Goal: Check status: Check status

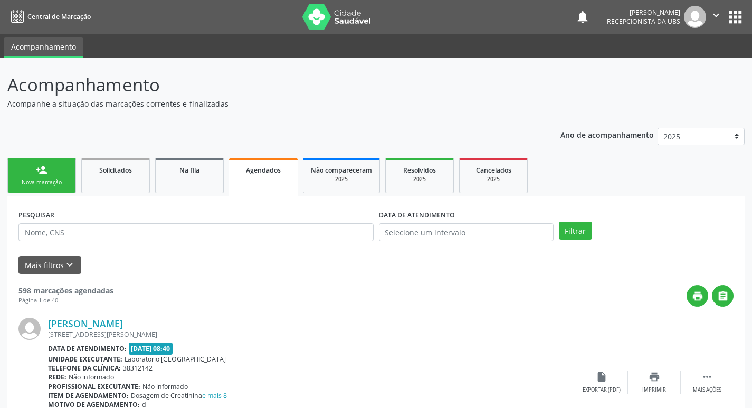
click at [285, 185] on link "Agendados" at bounding box center [263, 177] width 69 height 38
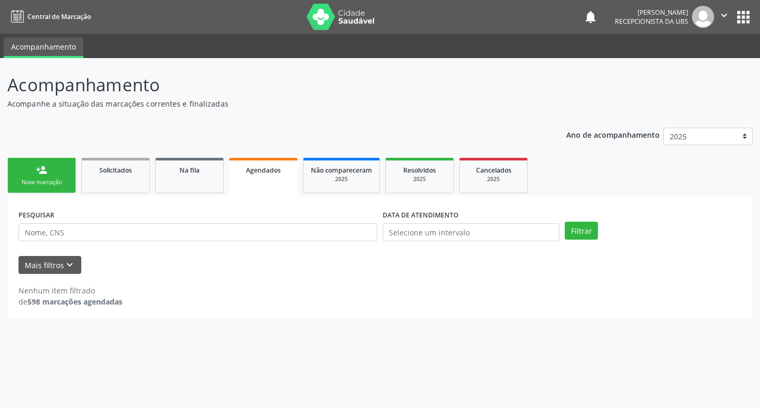
click at [23, 180] on div "Nova marcação" at bounding box center [41, 182] width 53 height 8
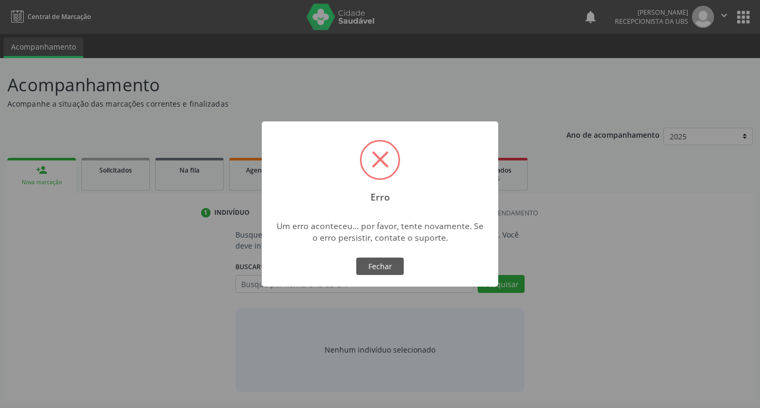
click at [262, 178] on div "× Erro Um erro aconteceu... por favor, tente novamente. Se o erro persistir, co…" at bounding box center [380, 204] width 760 height 408
click at [364, 267] on button "Fechar" at bounding box center [379, 266] width 47 height 18
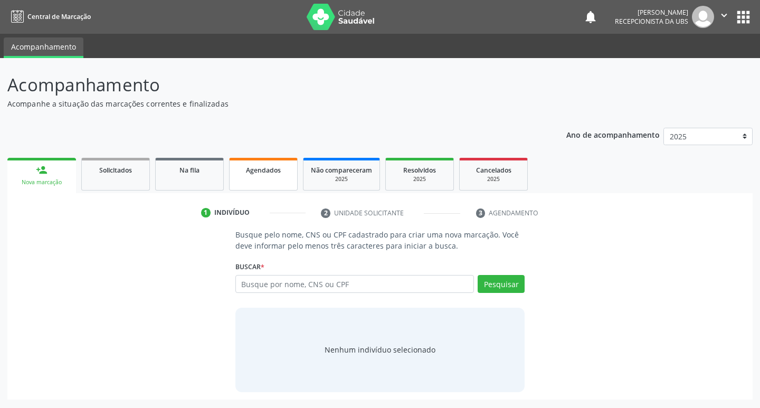
click at [271, 177] on link "Agendados" at bounding box center [263, 174] width 69 height 33
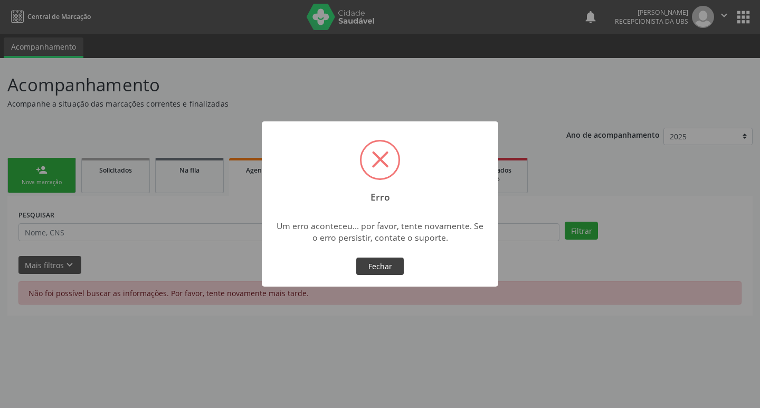
drag, startPoint x: 383, startPoint y: 266, endPoint x: 331, endPoint y: 183, distance: 98.4
click at [383, 265] on button "Fechar" at bounding box center [379, 266] width 47 height 18
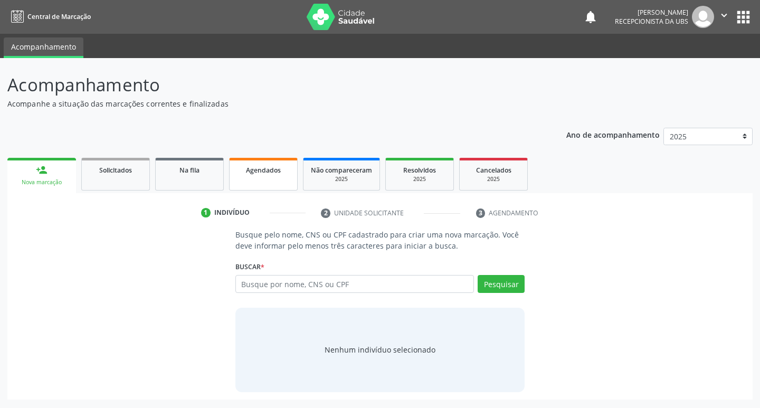
click at [271, 177] on link "Agendados" at bounding box center [263, 174] width 69 height 33
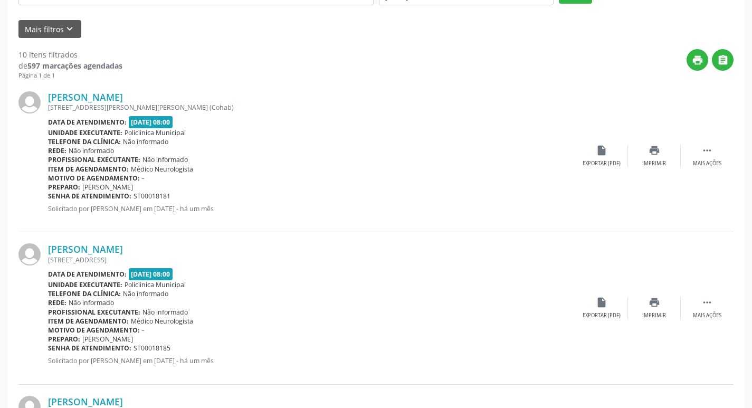
scroll to position [128, 0]
